Goal: Task Accomplishment & Management: Manage account settings

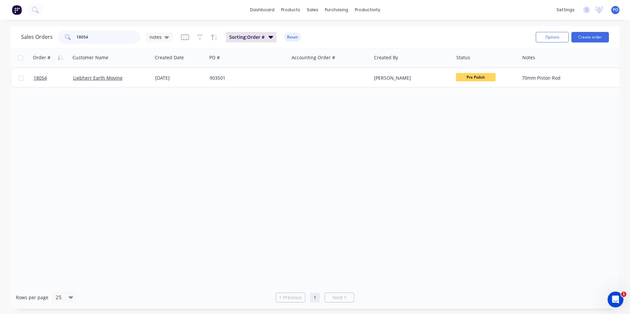
drag, startPoint x: 91, startPoint y: 36, endPoint x: 87, endPoint y: 36, distance: 4.3
click at [87, 36] on input "18054" at bounding box center [108, 37] width 64 height 13
drag, startPoint x: 95, startPoint y: 38, endPoint x: 66, endPoint y: 38, distance: 28.7
click at [66, 38] on div "18054" at bounding box center [99, 37] width 82 height 13
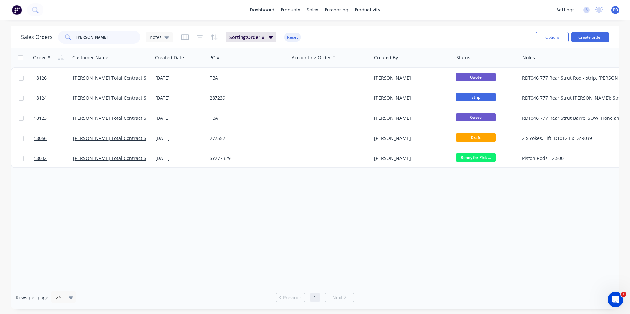
type input "lucas"
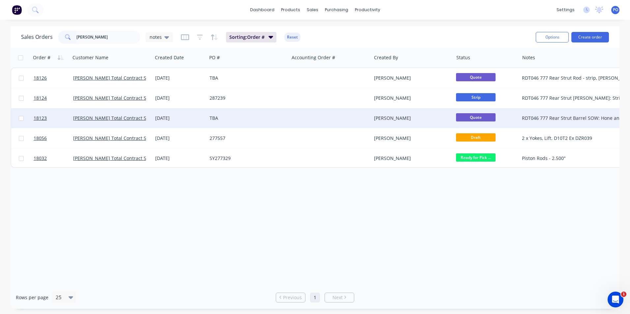
click at [269, 118] on div "TBA" at bounding box center [246, 118] width 73 height 7
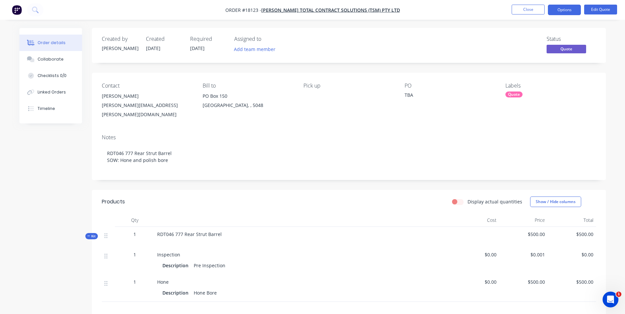
click at [416, 96] on div "TBA" at bounding box center [446, 96] width 82 height 9
click at [412, 95] on div "TBA" at bounding box center [446, 96] width 82 height 9
click at [413, 95] on div "TBA" at bounding box center [446, 96] width 82 height 9
click at [598, 9] on button "Edit Quote" at bounding box center [600, 10] width 33 height 10
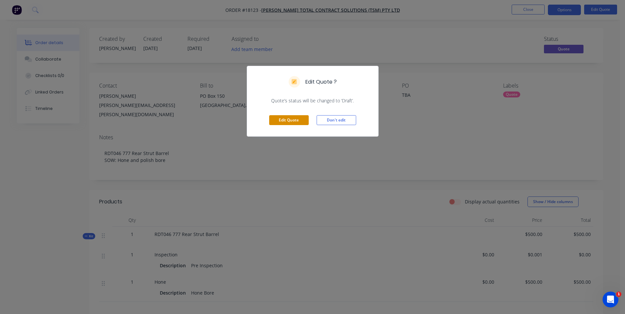
click at [302, 120] on button "Edit Quote" at bounding box center [289, 120] width 40 height 10
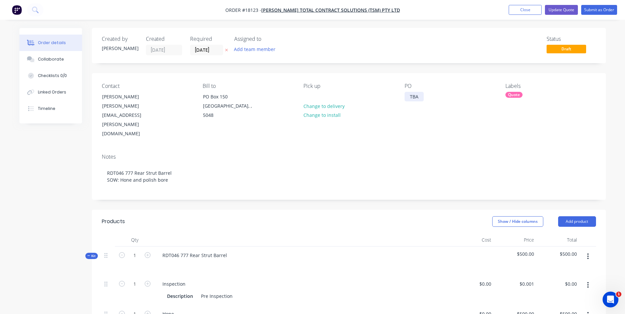
click at [418, 94] on div "TBA" at bounding box center [414, 97] width 19 height 10
click at [569, 13] on button "Update Quote" at bounding box center [561, 10] width 33 height 10
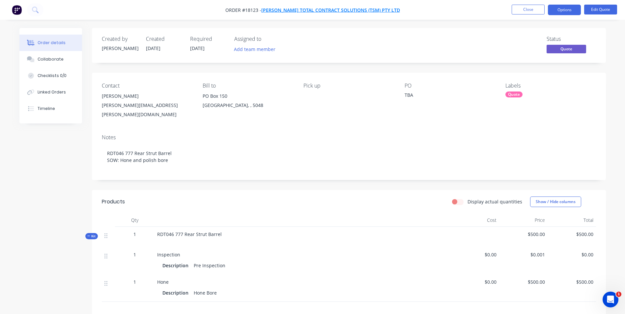
click at [329, 11] on span "[PERSON_NAME] Total Contract Solutions (TSM) Pty Ltd" at bounding box center [330, 10] width 139 height 6
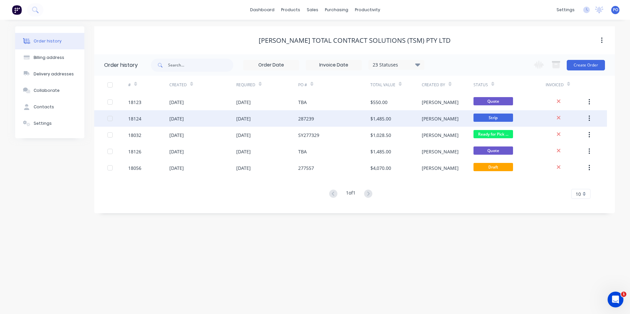
click at [329, 120] on div "287239" at bounding box center [334, 118] width 72 height 16
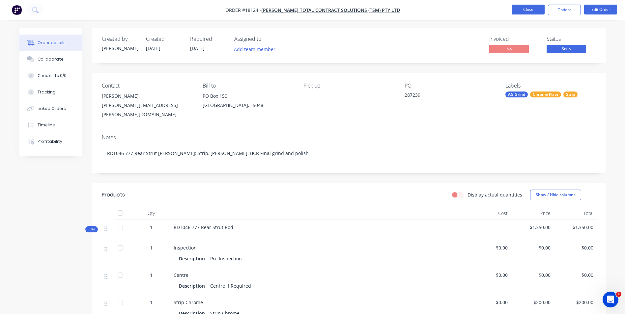
click at [527, 12] on button "Close" at bounding box center [528, 10] width 33 height 10
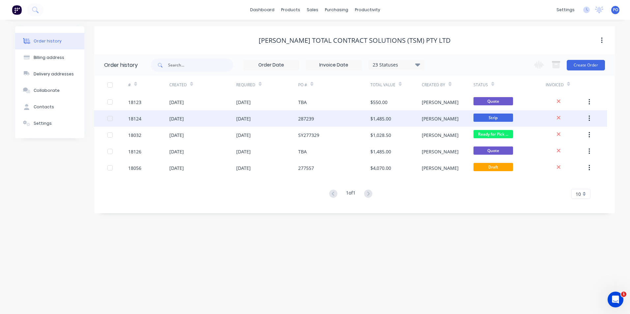
click at [300, 120] on div "287239" at bounding box center [306, 118] width 16 height 7
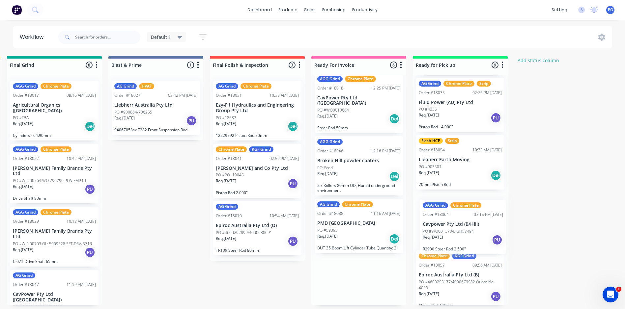
scroll to position [0, 1023]
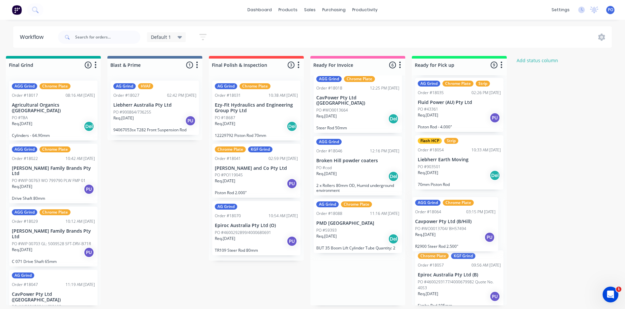
drag, startPoint x: 391, startPoint y: 221, endPoint x: 484, endPoint y: 224, distance: 93.0
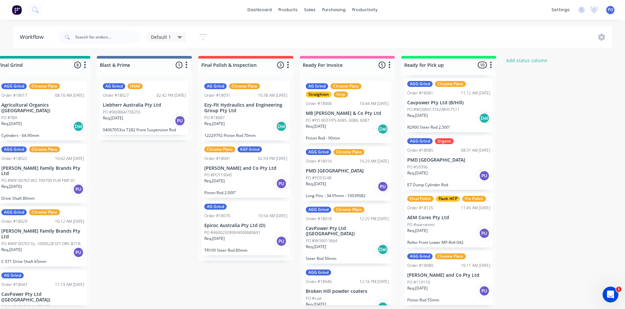
scroll to position [1, 1034]
click at [461, 290] on div "Req. [DATE] PU" at bounding box center [448, 291] width 83 height 11
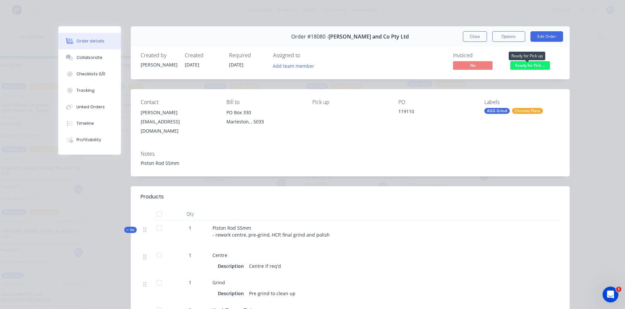
click at [543, 66] on span "Ready for Pick ..." at bounding box center [530, 65] width 40 height 8
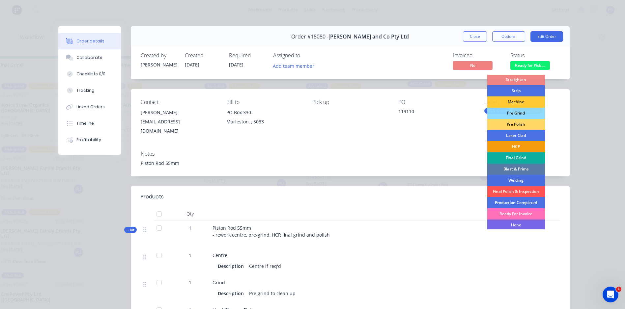
scroll to position [44, 0]
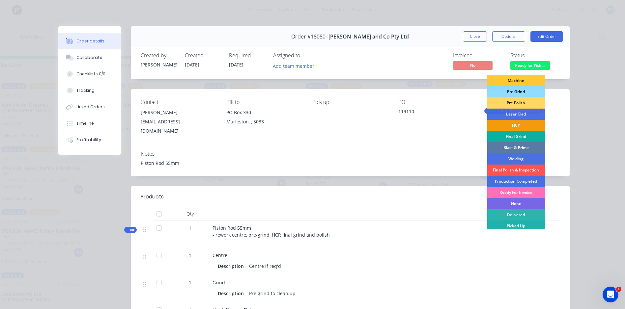
click at [515, 225] on div "Picked Up" at bounding box center [516, 226] width 58 height 11
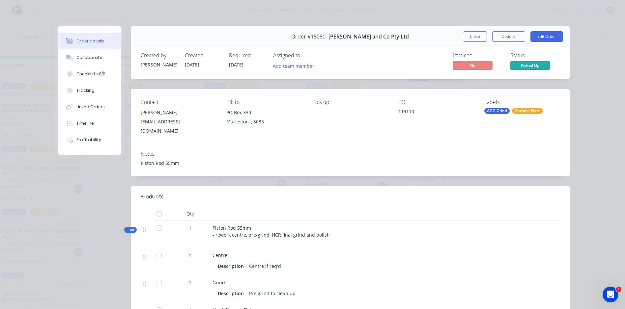
scroll to position [302, 0]
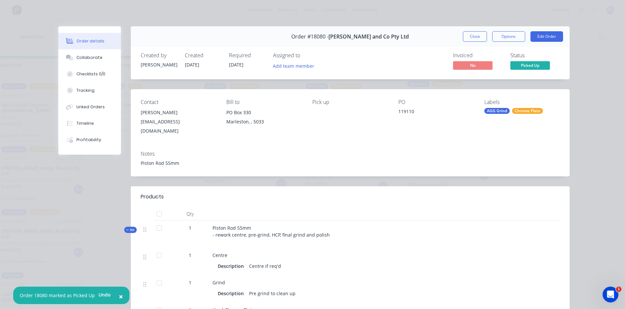
click at [468, 40] on button "Close" at bounding box center [475, 36] width 24 height 11
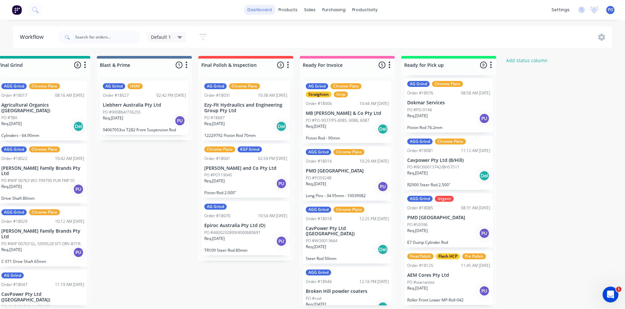
click at [263, 9] on link "dashboard" at bounding box center [259, 10] width 31 height 10
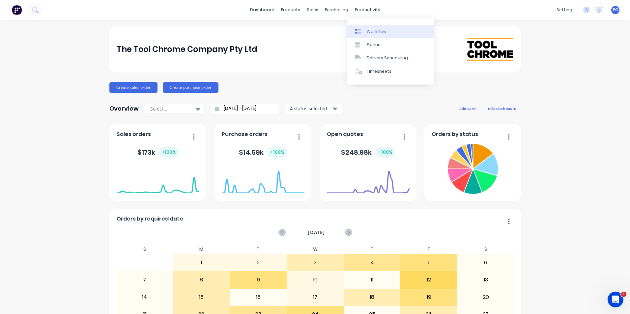
click at [372, 29] on div "Workflow" at bounding box center [377, 32] width 20 height 6
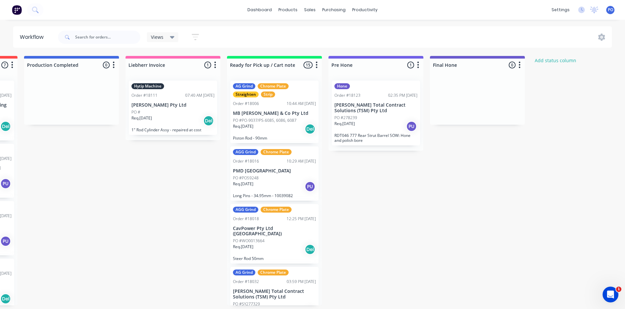
scroll to position [0, 1334]
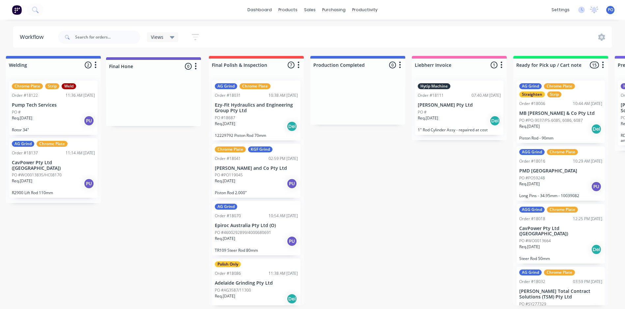
scroll to position [0, 1120]
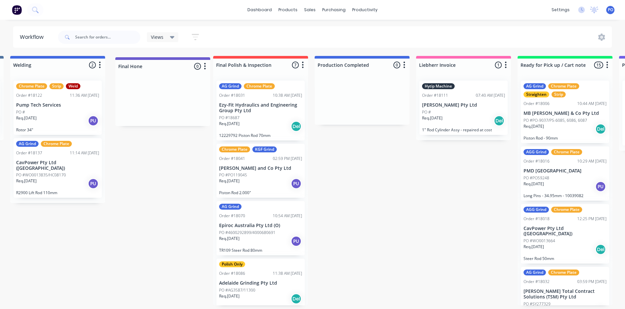
drag, startPoint x: 477, startPoint y: 64, endPoint x: 156, endPoint y: 65, distance: 321.6
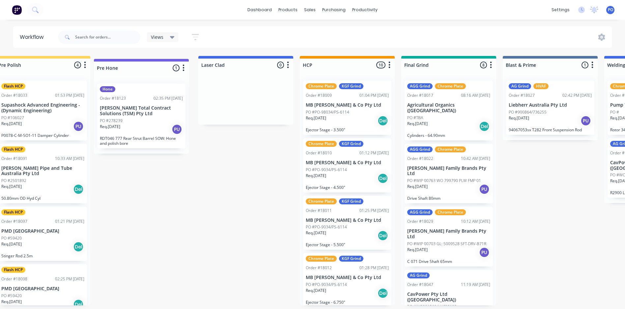
scroll to position [0, 624]
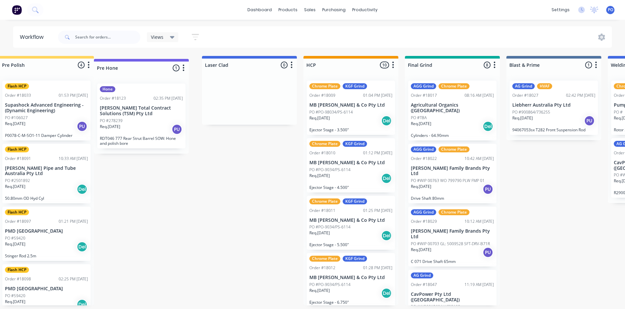
drag, startPoint x: 459, startPoint y: 66, endPoint x: 148, endPoint y: 67, distance: 311.4
click at [148, 68] on div "Submitted 0 Status colour #273444 hex #273444 Save Cancel Summaries Total order…" at bounding box center [350, 181] width 1959 height 250
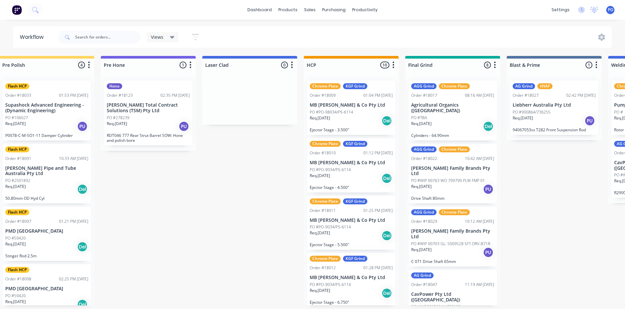
click at [177, 39] on div "Views" at bounding box center [163, 37] width 32 height 10
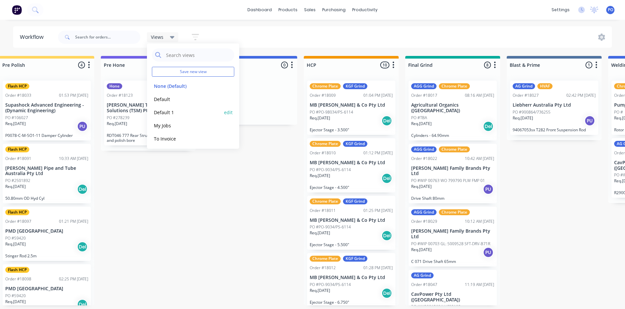
click at [180, 112] on button "Default 1" at bounding box center [187, 113] width 70 height 8
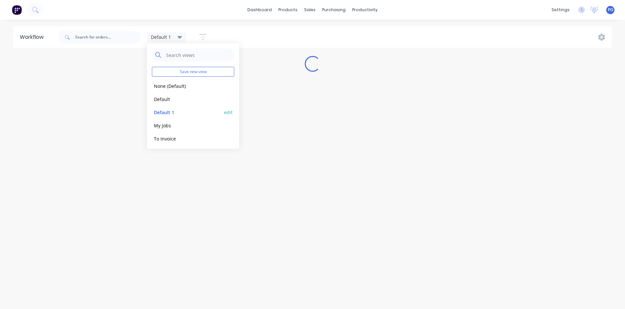
scroll to position [0, 0]
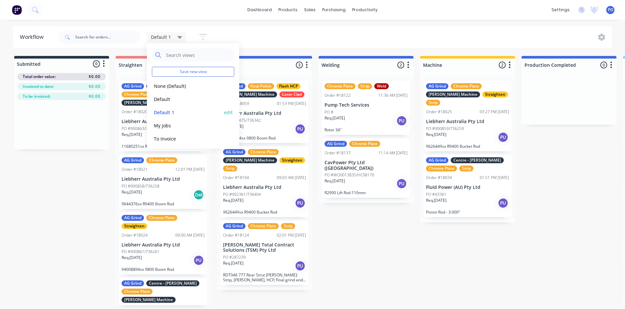
click at [224, 112] on button "edit" at bounding box center [228, 112] width 9 height 7
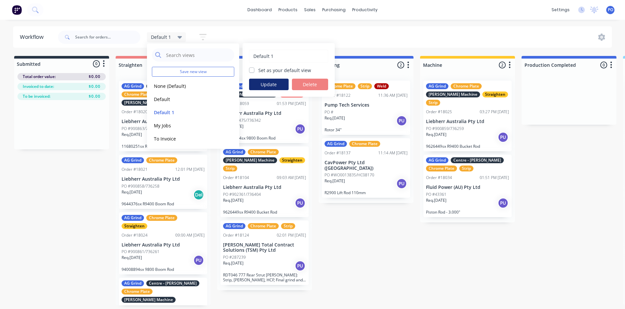
click at [271, 86] on button "Update" at bounding box center [269, 85] width 40 height 12
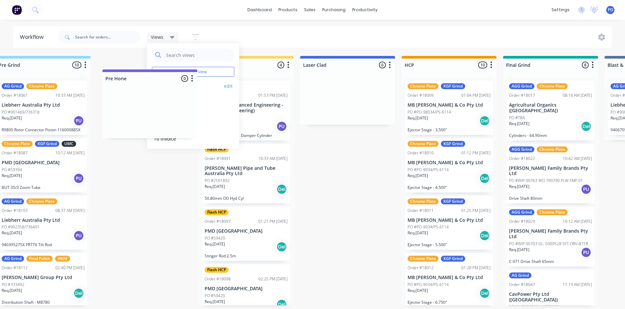
scroll to position [0, 623]
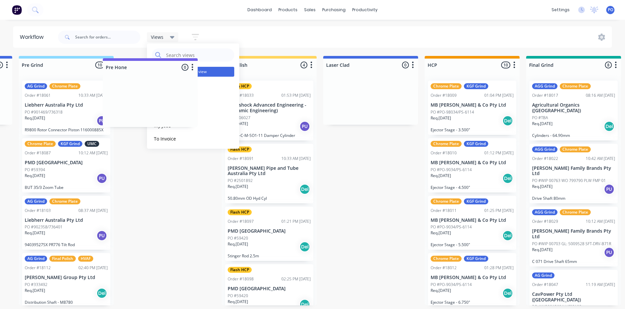
drag, startPoint x: 332, startPoint y: 65, endPoint x: 173, endPoint y: 69, distance: 159.5
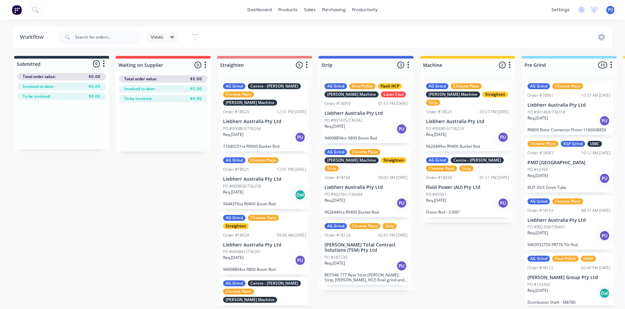
scroll to position [0, 604]
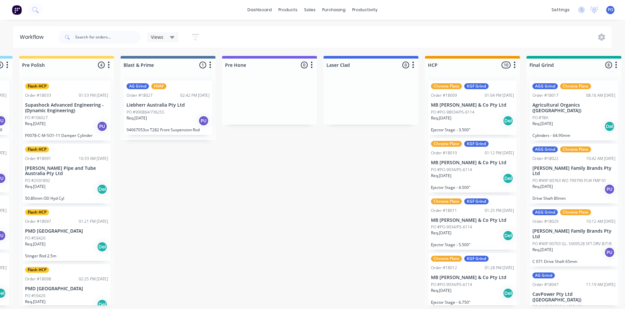
click at [170, 40] on icon at bounding box center [172, 37] width 5 height 7
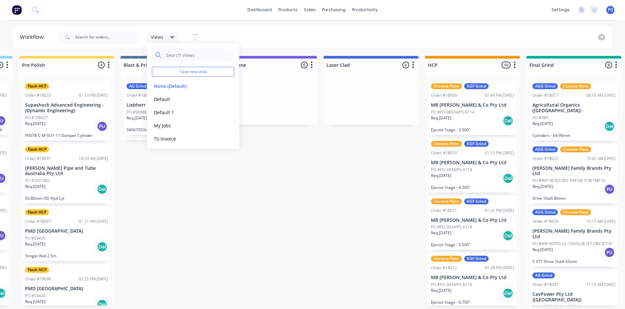
click at [199, 33] on button "button" at bounding box center [195, 37] width 21 height 13
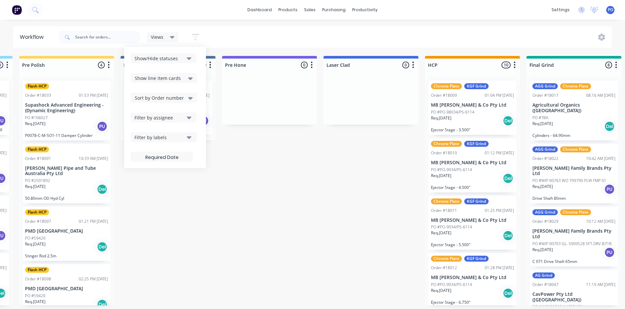
click at [193, 59] on button "Show/Hide statuses" at bounding box center [164, 58] width 66 height 10
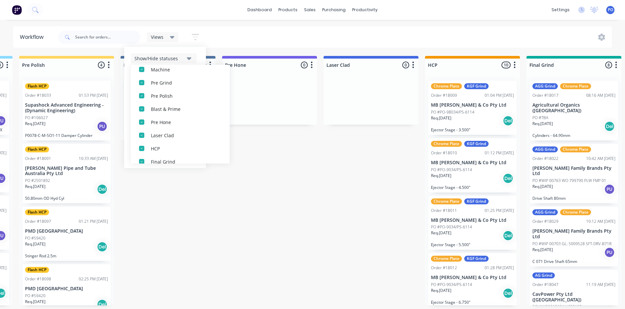
scroll to position [13, 0]
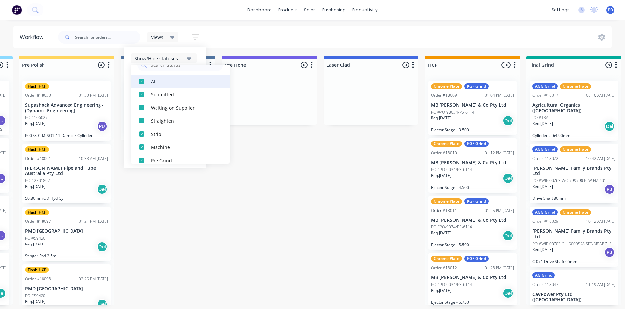
drag, startPoint x: 142, startPoint y: 94, endPoint x: 142, endPoint y: 87, distance: 6.6
click at [142, 94] on div "button" at bounding box center [141, 94] width 13 height 13
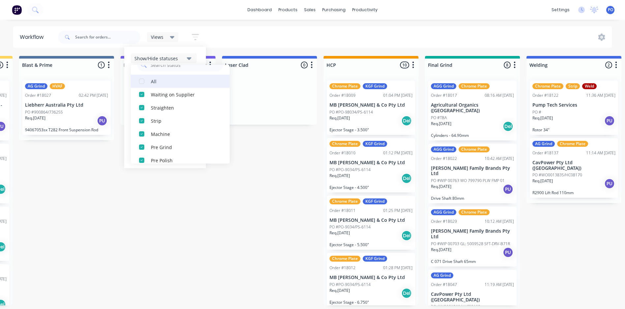
click at [142, 83] on div "button" at bounding box center [141, 81] width 13 height 13
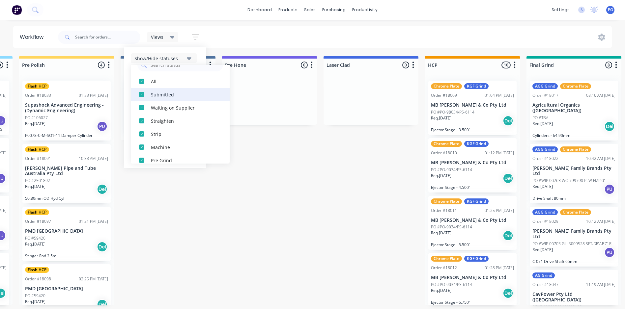
click at [144, 95] on div "button" at bounding box center [141, 94] width 13 height 13
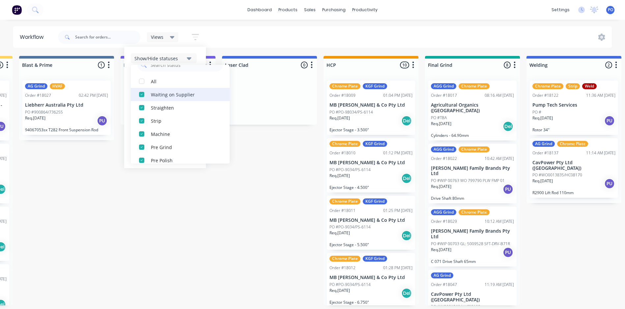
click at [142, 97] on div "button" at bounding box center [141, 94] width 13 height 13
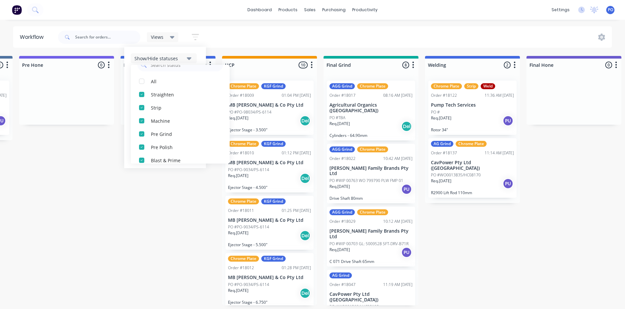
click at [434, 306] on div "Straighten 5 Status colour #F08080 hex #F08080 Save Cancel Notifications Email …" at bounding box center [370, 181] width 1959 height 250
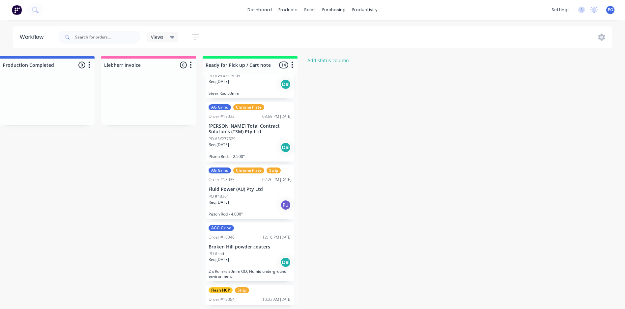
scroll to position [165, 0]
click at [271, 143] on div "Req. 21/08/25 Del" at bounding box center [250, 148] width 83 height 11
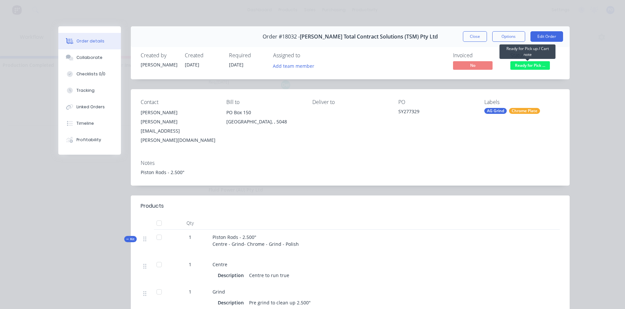
click at [537, 66] on span "Ready for Pick ..." at bounding box center [530, 65] width 40 height 8
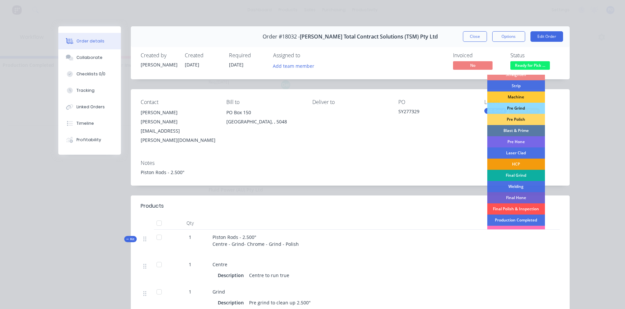
scroll to position [56, 0]
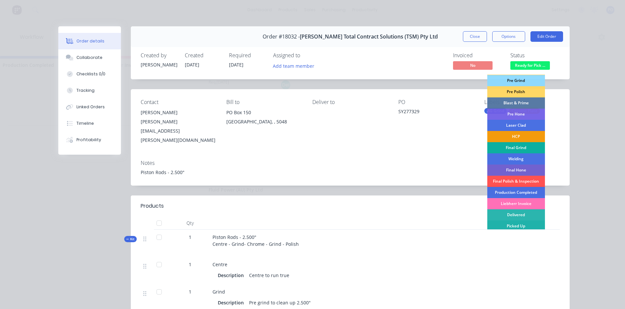
click at [524, 224] on div "Picked Up" at bounding box center [516, 226] width 58 height 11
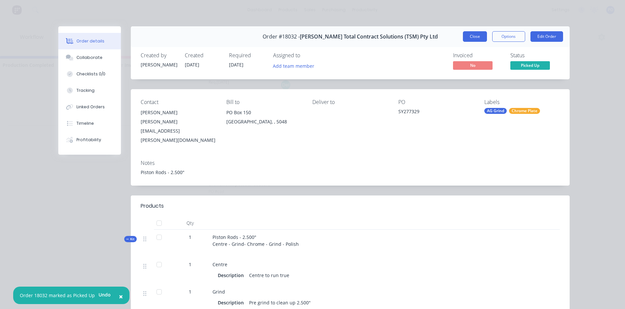
click at [471, 38] on button "Close" at bounding box center [475, 36] width 24 height 11
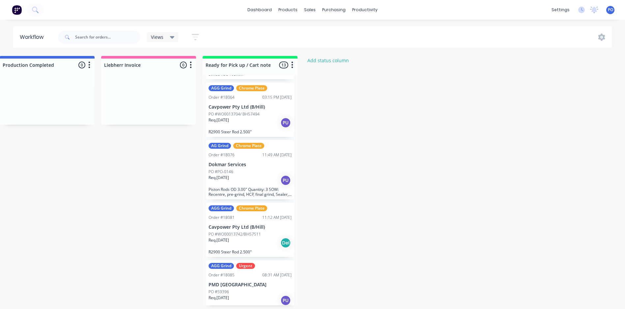
scroll to position [428, 0]
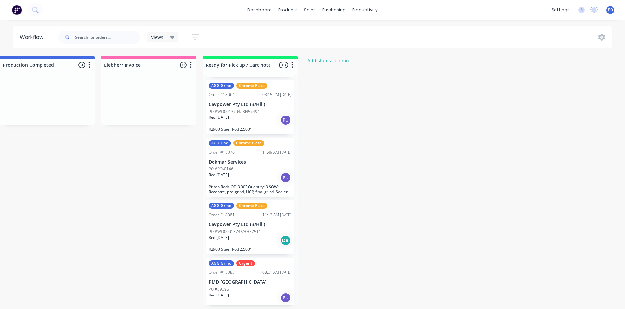
click at [266, 159] on p "Dokmar Services" at bounding box center [250, 162] width 83 height 6
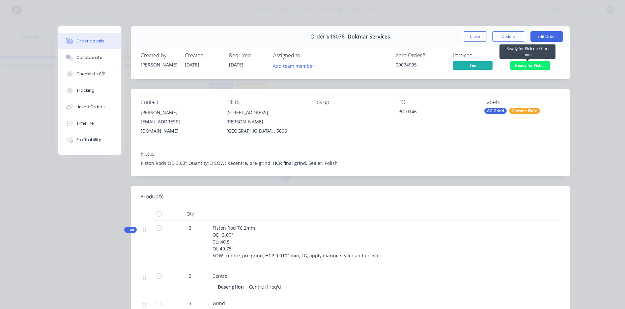
click at [527, 66] on span "Ready for Pick ..." at bounding box center [530, 65] width 40 height 8
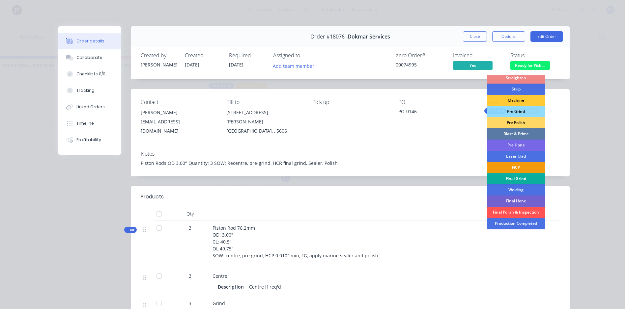
scroll to position [56, 0]
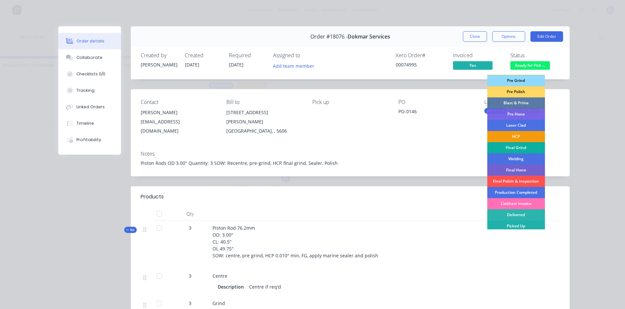
click at [520, 224] on div "Picked Up" at bounding box center [516, 226] width 58 height 11
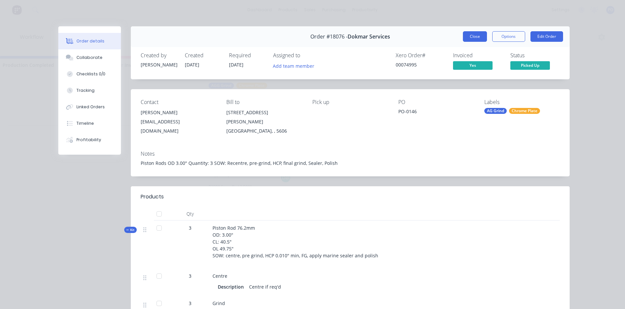
click at [477, 36] on button "Close" at bounding box center [475, 36] width 24 height 11
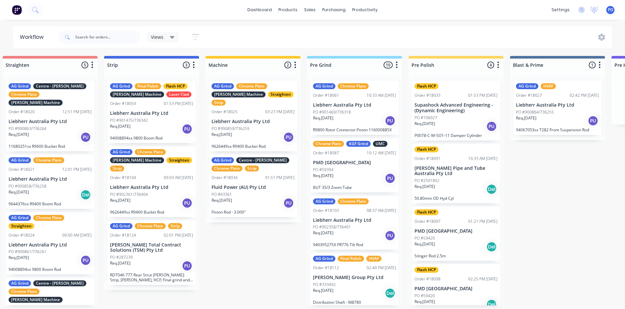
scroll to position [0, 0]
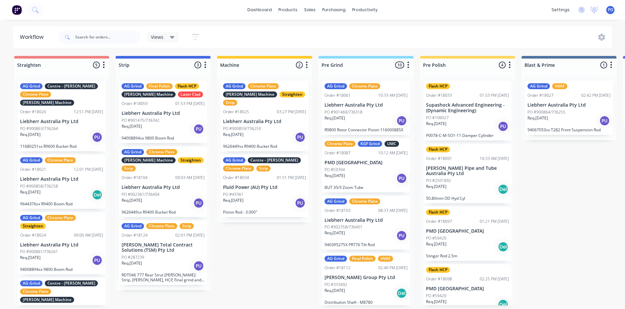
click at [173, 257] on div "PO #287239" at bounding box center [163, 258] width 83 height 6
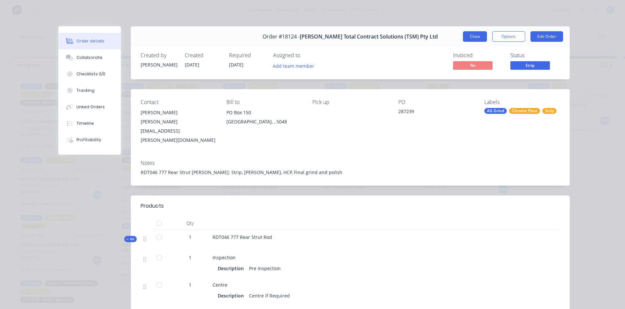
click at [472, 38] on button "Close" at bounding box center [475, 36] width 24 height 11
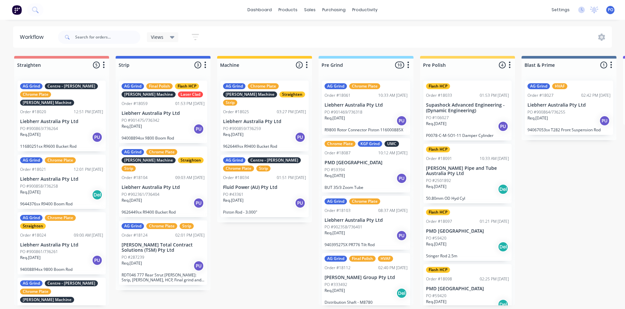
click at [174, 255] on div "PO #287239" at bounding box center [163, 258] width 83 height 6
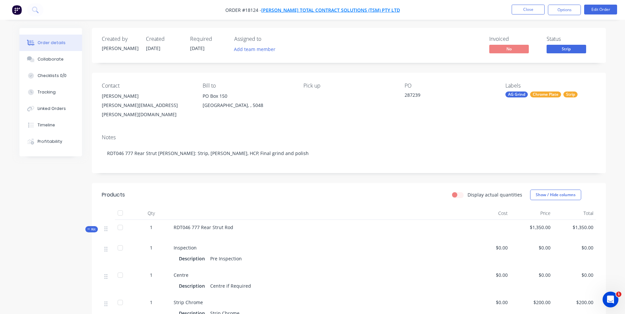
click at [302, 10] on span "[PERSON_NAME] Total Contract Solutions (TSM) Pty Ltd" at bounding box center [330, 10] width 139 height 6
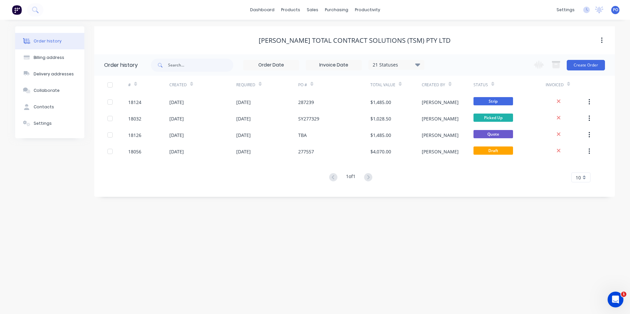
click at [377, 41] on div "[PERSON_NAME] Total Contract Solutions (TSM) Pty Ltd" at bounding box center [355, 41] width 192 height 8
click at [192, 65] on input "text" at bounding box center [200, 65] width 65 height 13
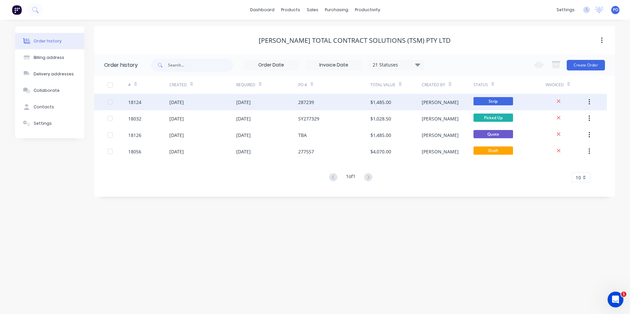
click at [279, 106] on div "09 Sep 2025" at bounding box center [267, 102] width 62 height 16
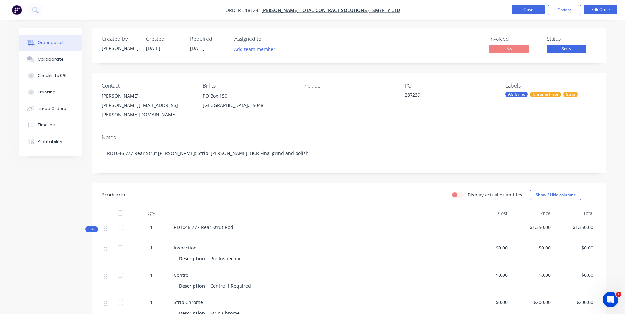
click at [534, 12] on button "Close" at bounding box center [528, 10] width 33 height 10
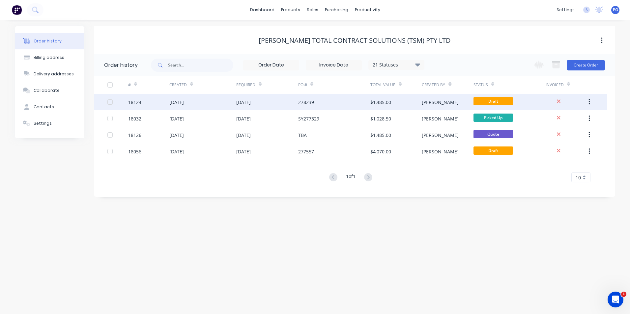
click at [288, 103] on div "09 Sep 2025" at bounding box center [267, 102] width 62 height 16
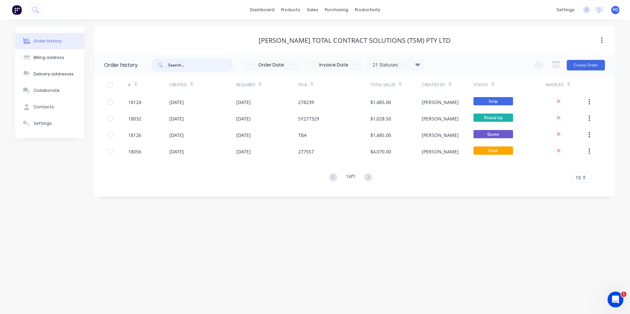
click at [190, 67] on input "text" at bounding box center [200, 65] width 65 height 13
type input "heavy"
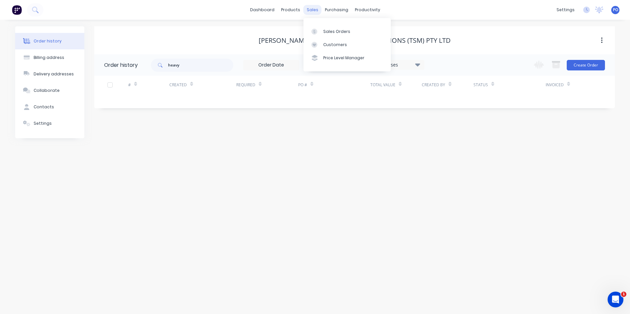
click at [315, 11] on div "sales" at bounding box center [312, 10] width 18 height 10
click at [327, 30] on div "Sales Orders" at bounding box center [336, 32] width 27 height 6
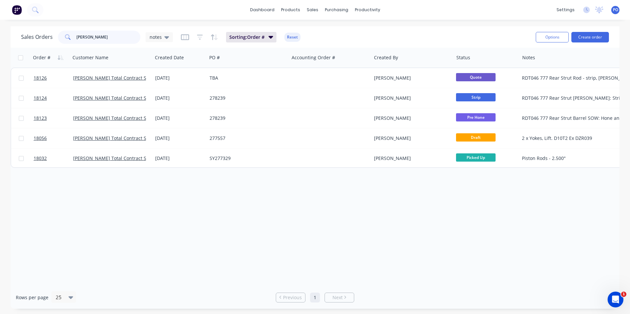
drag, startPoint x: 93, startPoint y: 36, endPoint x: 72, endPoint y: 25, distance: 23.7
click at [68, 36] on div "lucas" at bounding box center [99, 37] width 82 height 13
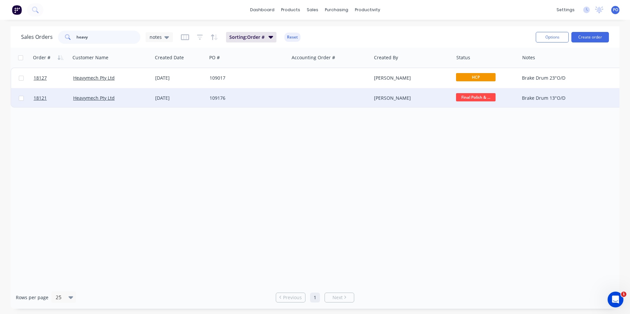
type input "heavy"
click at [273, 96] on div "109176" at bounding box center [246, 98] width 73 height 7
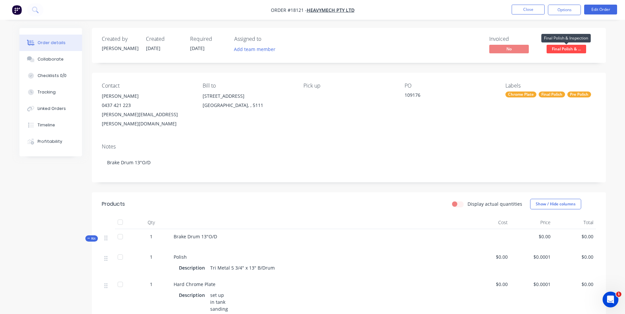
click at [569, 49] on span "Final Polish & ..." at bounding box center [567, 49] width 40 height 8
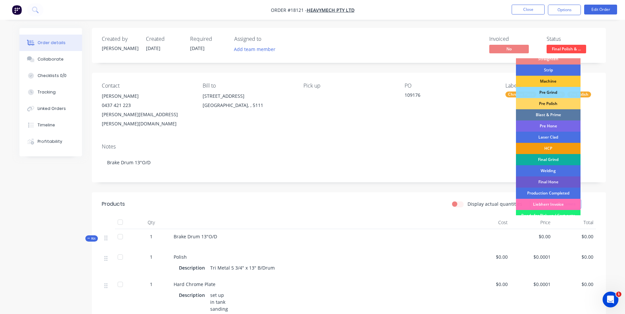
scroll to position [56, 0]
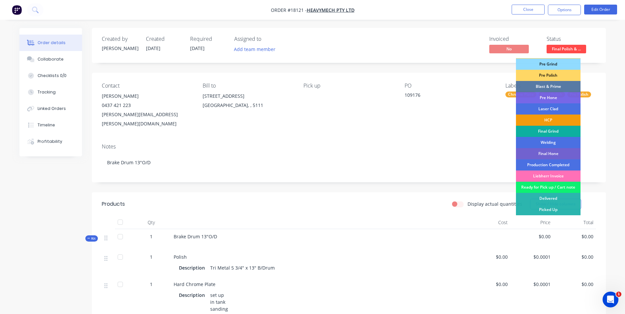
click at [538, 187] on div "Ready for Pick up / Cart note" at bounding box center [548, 187] width 65 height 11
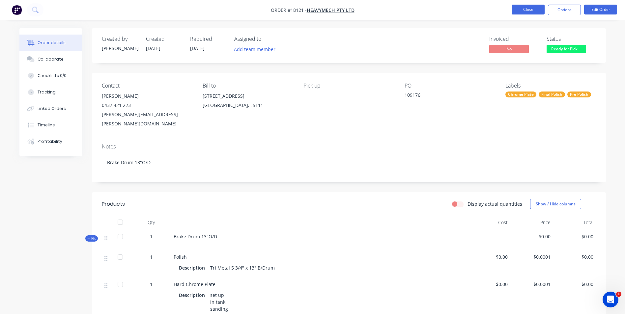
click at [536, 12] on button "Close" at bounding box center [528, 10] width 33 height 10
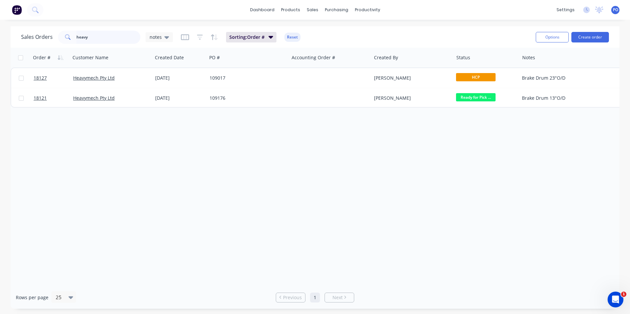
click at [95, 36] on input "heavy" at bounding box center [108, 37] width 64 height 13
type input "h"
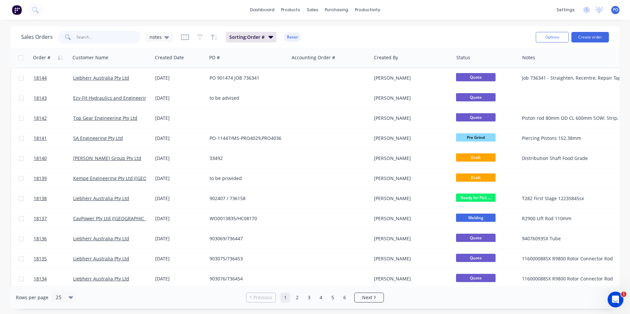
click at [107, 39] on input "text" at bounding box center [108, 37] width 64 height 13
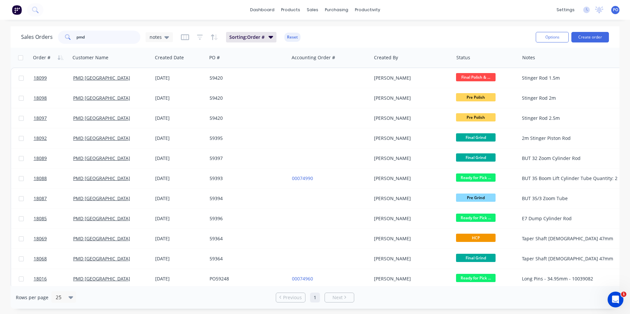
drag, startPoint x: 86, startPoint y: 35, endPoint x: 68, endPoint y: 33, distance: 17.9
click at [68, 33] on div "pmd" at bounding box center [99, 37] width 82 height 13
type input "heavy"
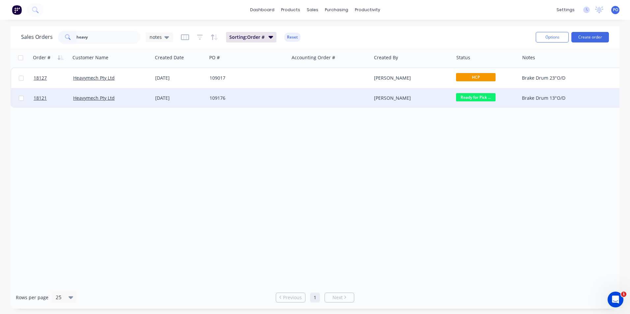
click at [303, 98] on div at bounding box center [330, 98] width 82 height 20
